Goal: Information Seeking & Learning: Learn about a topic

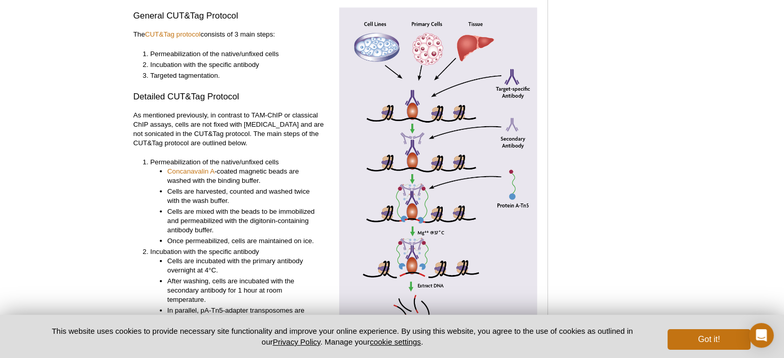
scroll to position [2186, 0]
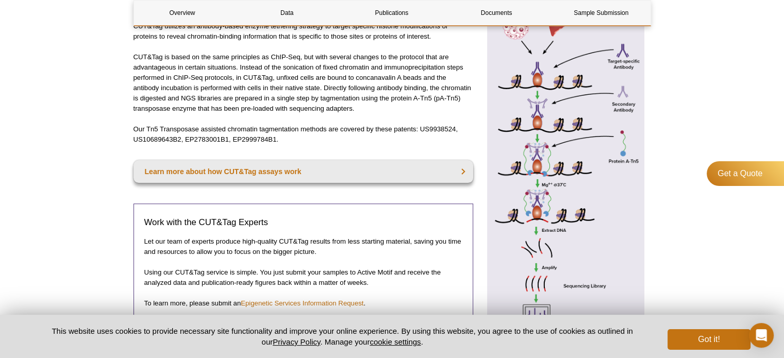
scroll to position [290, 0]
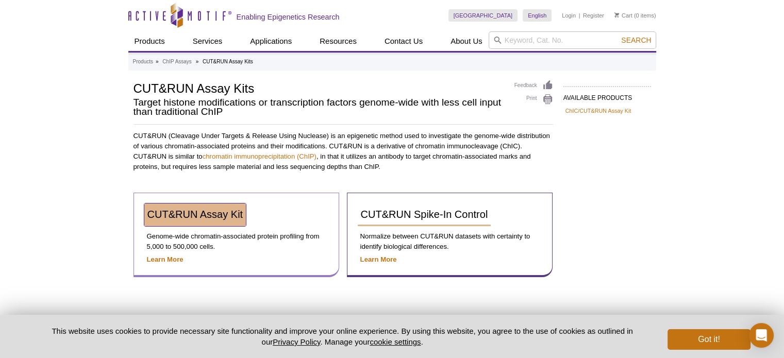
click at [229, 214] on span "CUT&RUN Assay Kit" at bounding box center [195, 214] width 96 height 11
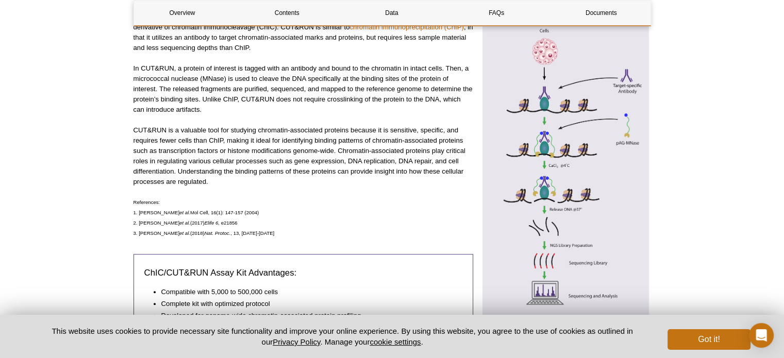
scroll to position [413, 0]
